Goal: Task Accomplishment & Management: Use online tool/utility

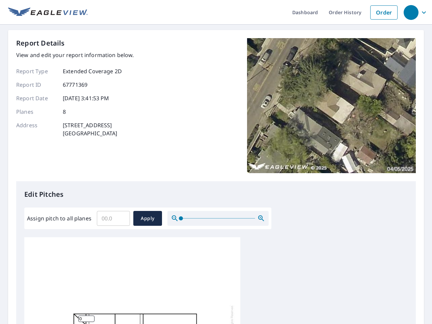
click at [216, 162] on div "Report Details View and edit your report information below. Report Type Extende…" at bounding box center [215, 109] width 399 height 143
click at [411, 12] on div "button" at bounding box center [411, 12] width 15 height 15
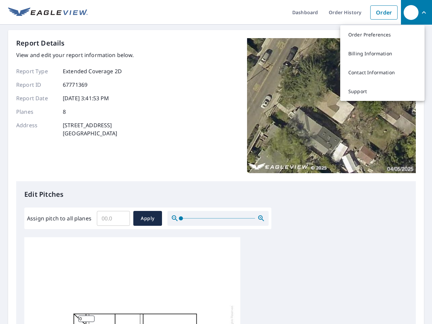
click at [113, 218] on input "Assign pitch to all planes" at bounding box center [113, 218] width 33 height 19
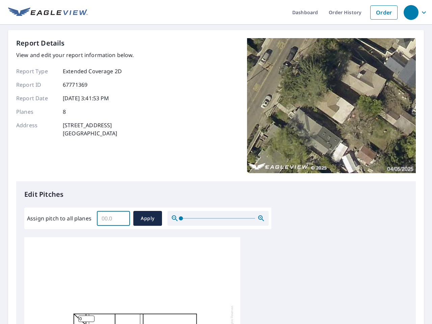
click at [147, 218] on span "Apply" at bounding box center [148, 218] width 18 height 8
click at [261, 218] on icon "button" at bounding box center [261, 218] width 8 height 8
